Goal: Book appointment/travel/reservation

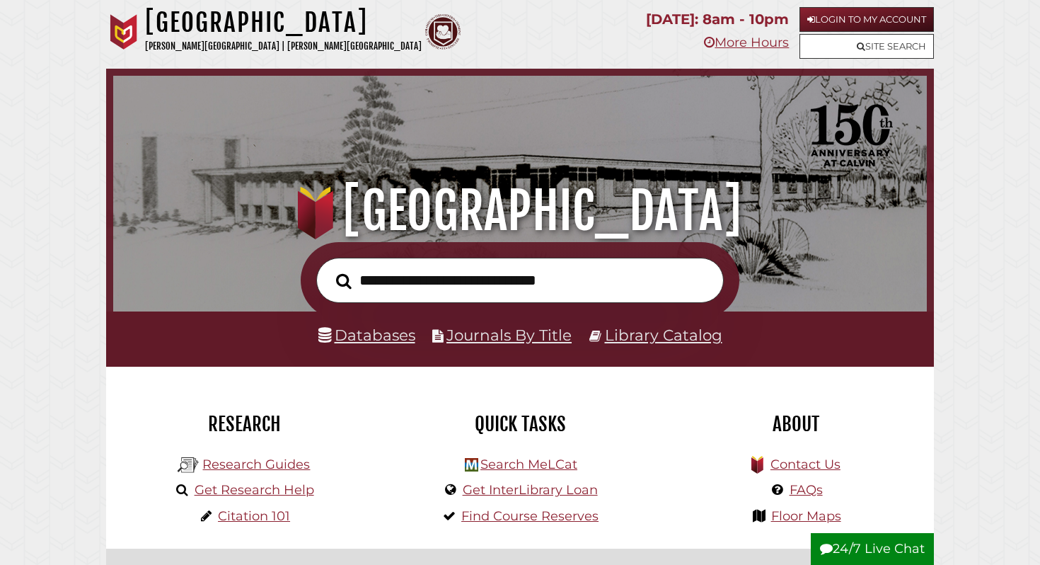
scroll to position [269, 807]
click at [828, 20] on link "Login to My Account" at bounding box center [867, 19] width 134 height 25
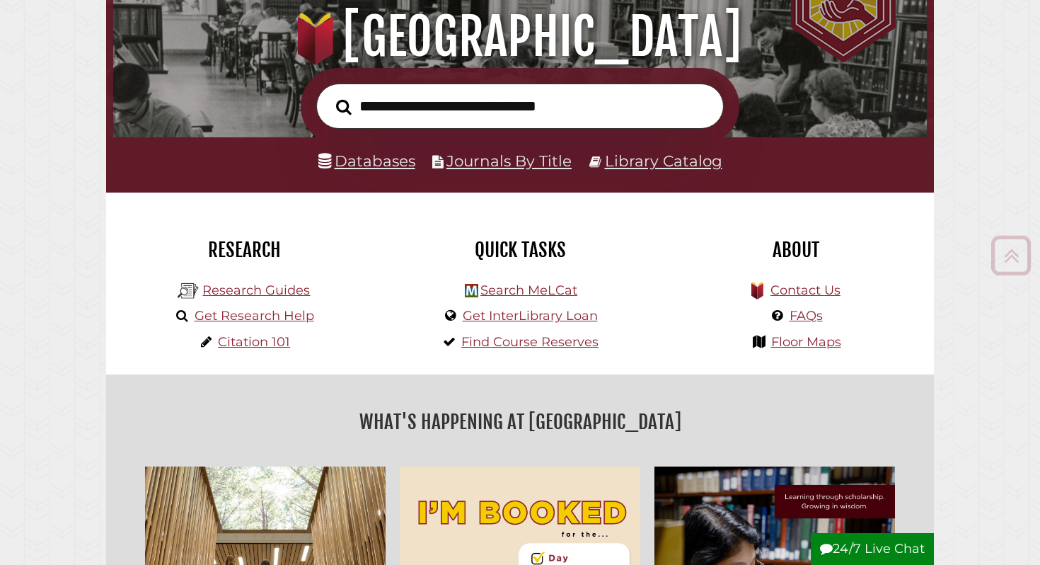
scroll to position [176, 0]
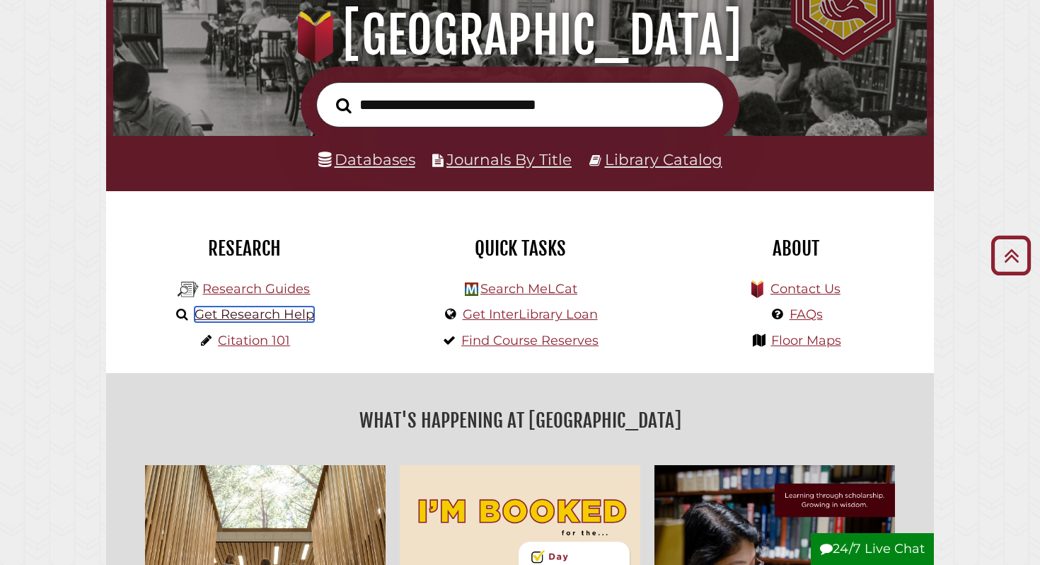
click at [260, 313] on link "Get Research Help" at bounding box center [255, 314] width 120 height 16
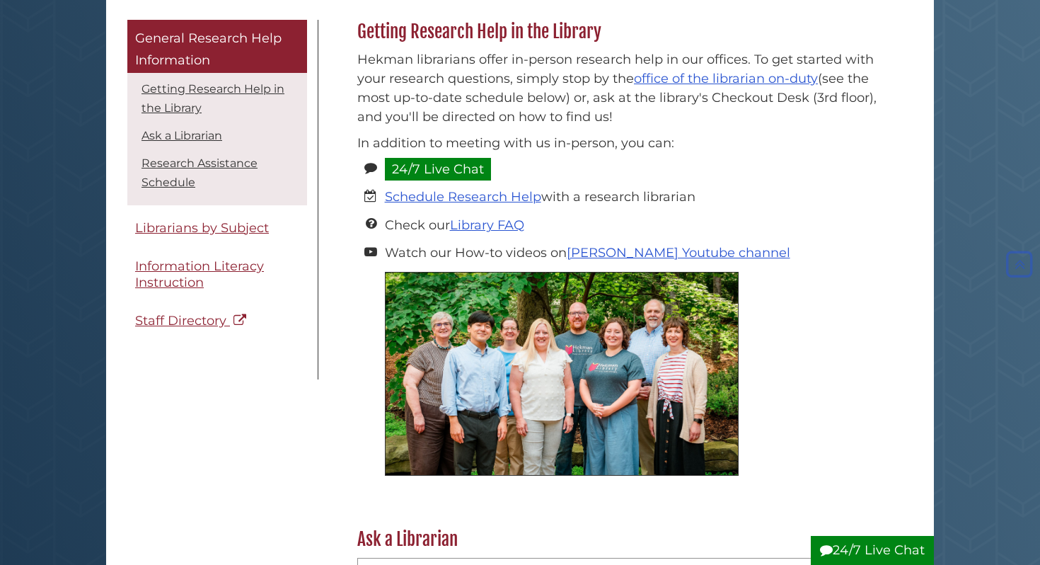
scroll to position [201, 0]
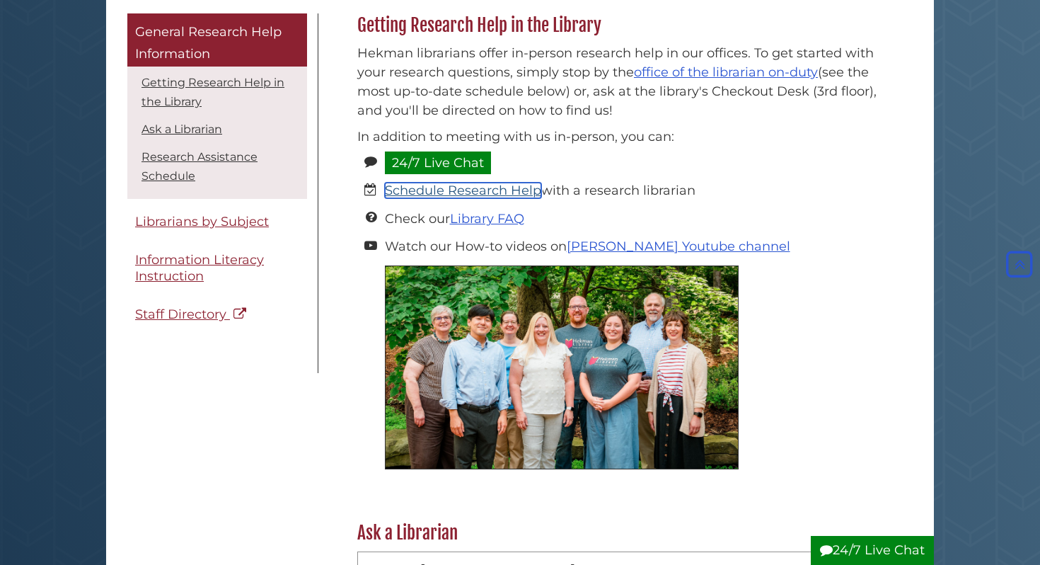
click at [510, 187] on link "Schedule Research Help" at bounding box center [463, 191] width 156 height 16
